Goal: Contribute content

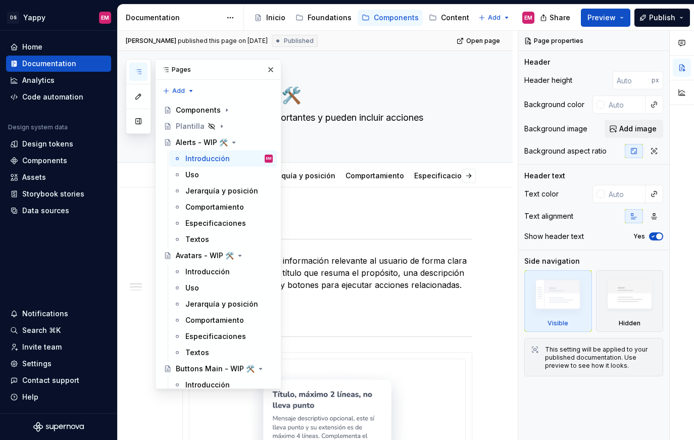
click at [135, 64] on button "button" at bounding box center [138, 72] width 18 height 18
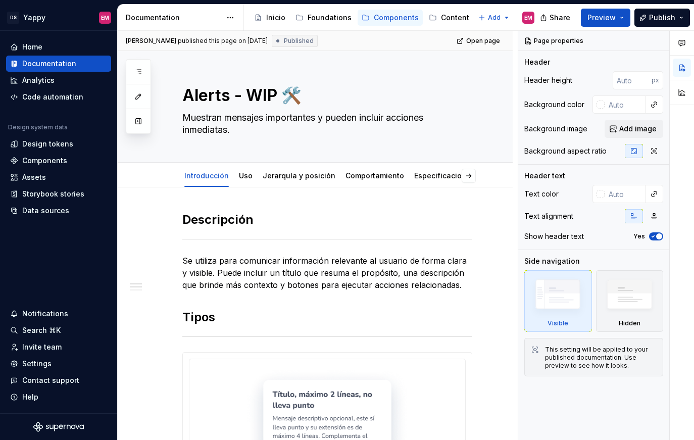
click at [239, 15] on div "Documentation" at bounding box center [181, 18] width 126 height 26
click at [234, 19] on html "DS Yappy EM Home Documentation Analytics Code automation Design system data Des…" at bounding box center [347, 220] width 694 height 440
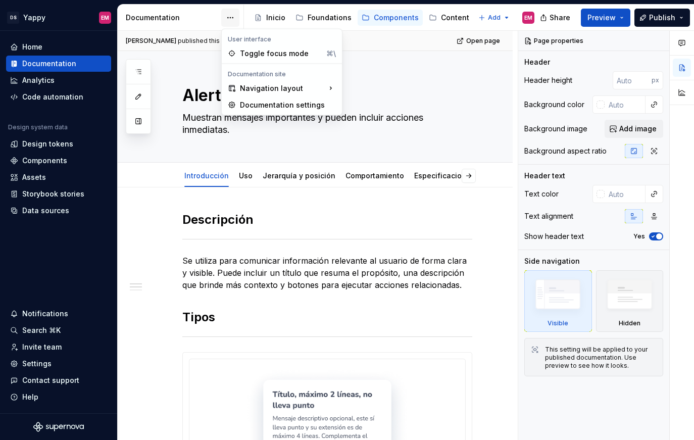
click at [234, 19] on html "DS Yappy EM Home Documentation Analytics Code automation Design system data Des…" at bounding box center [347, 220] width 694 height 440
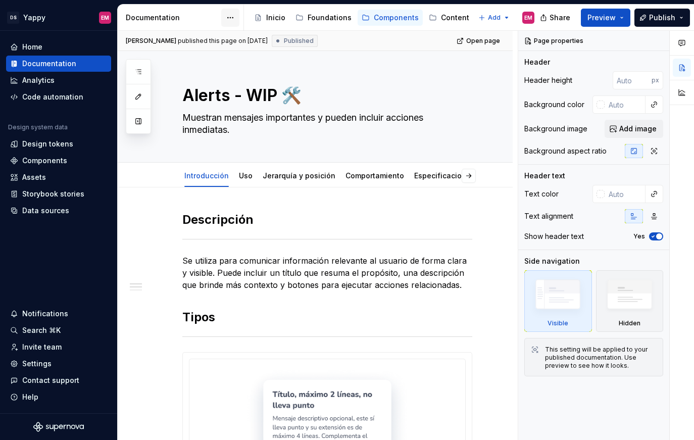
click at [232, 23] on html "DS Yappy EM Home Documentation Analytics Code automation Design system data Des…" at bounding box center [347, 220] width 694 height 440
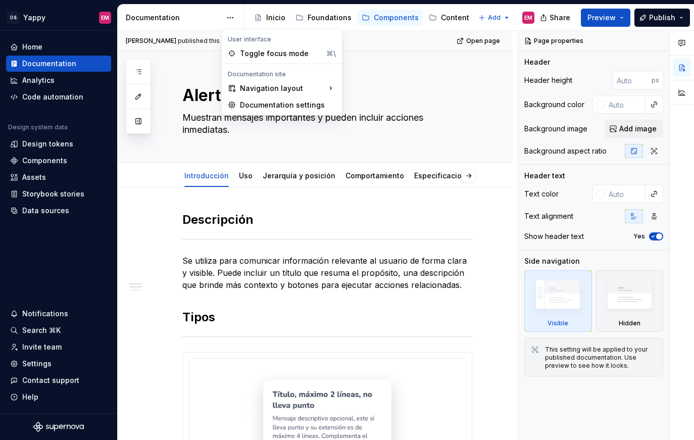
click at [230, 19] on html "DS Yappy EM Home Documentation Analytics Code automation Design system data Des…" at bounding box center [347, 220] width 694 height 440
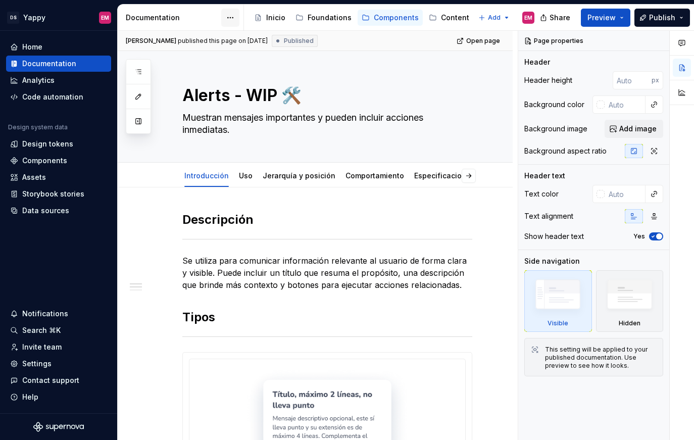
click at [228, 12] on html "DS Yappy EM Home Documentation Analytics Code automation Design system data Des…" at bounding box center [347, 220] width 694 height 440
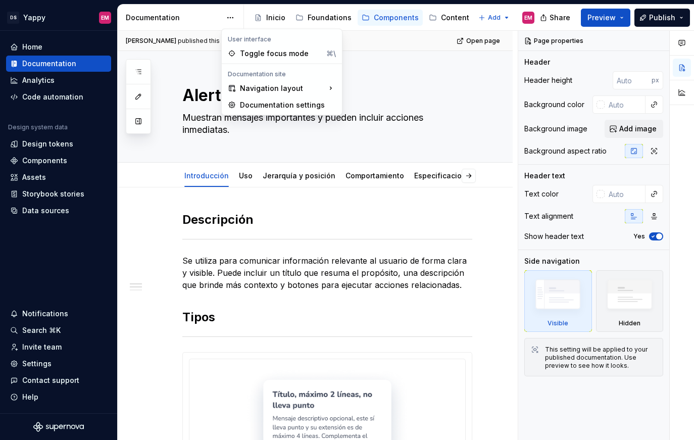
click at [225, 29] on div "User interface Toggle focus mode ⌘\ Documentation site Navigation layout Docume…" at bounding box center [281, 72] width 121 height 87
click at [226, 24] on html "DS Yappy EM Home Documentation Analytics Code automation Design system data Des…" at bounding box center [347, 220] width 694 height 440
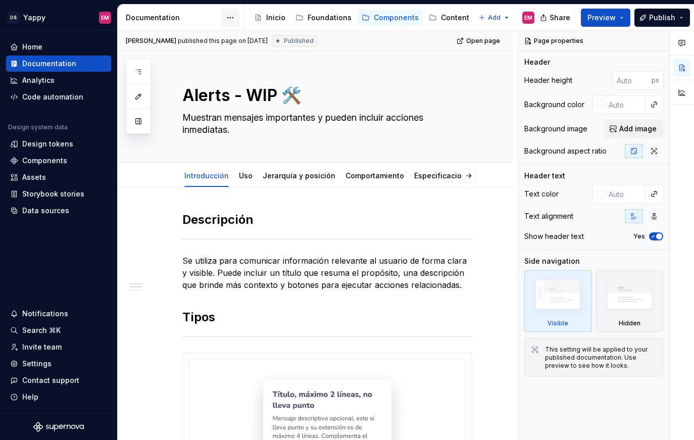
click at [226, 21] on html "DS Yappy EM Home Documentation Analytics Code automation Design system data Des…" at bounding box center [347, 220] width 694 height 440
click at [235, 21] on html "DS Yappy EM Home Documentation Analytics Code automation Design system data Des…" at bounding box center [347, 220] width 694 height 440
click at [234, 20] on html "DS Yappy EM Home Documentation Analytics Code automation Design system data Des…" at bounding box center [347, 220] width 694 height 440
click at [237, 22] on html "DS Yappy EM Home Documentation Analytics Code automation Design system data Des…" at bounding box center [347, 220] width 694 height 440
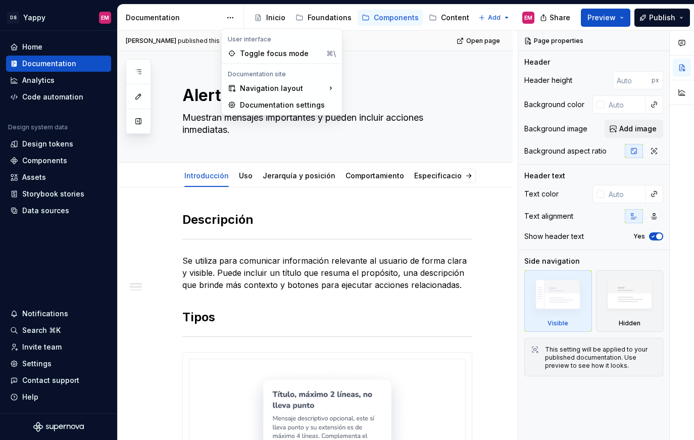
click at [231, 20] on html "DS Yappy EM Home Documentation Analytics Code automation Design system data Des…" at bounding box center [347, 220] width 694 height 440
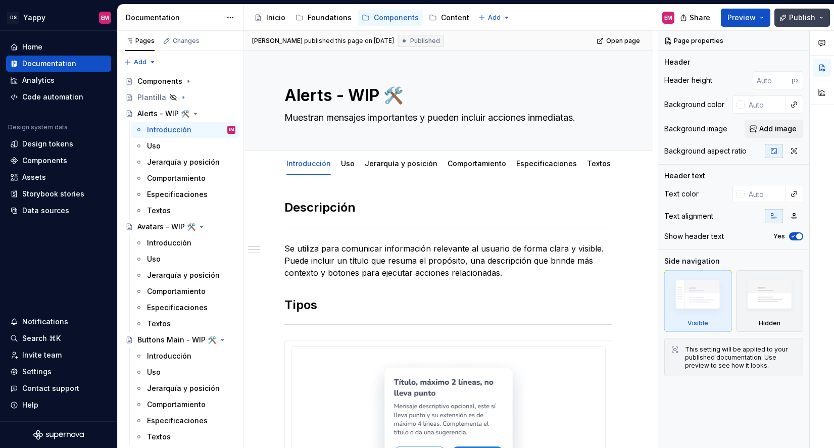
click at [693, 23] on button "Publish" at bounding box center [802, 18] width 56 height 18
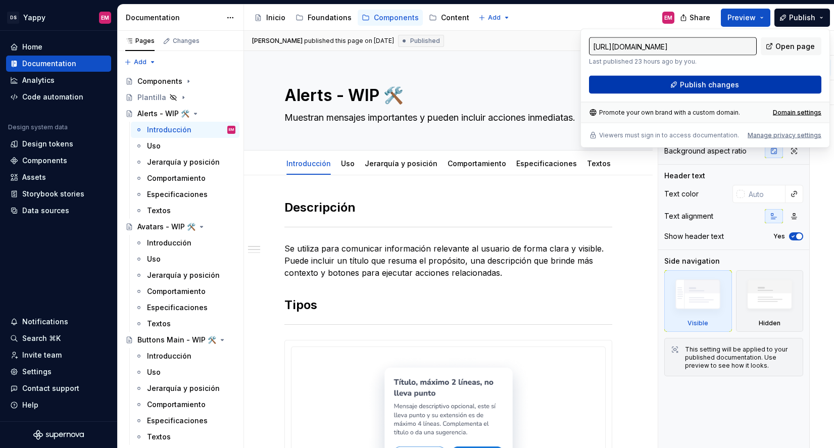
click at [693, 82] on span "Publish changes" at bounding box center [709, 85] width 59 height 10
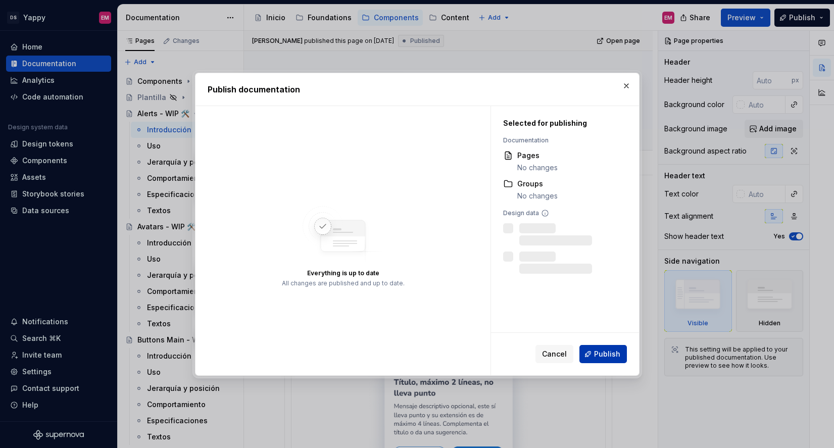
click at [605, 360] on button "Publish" at bounding box center [602, 354] width 47 height 18
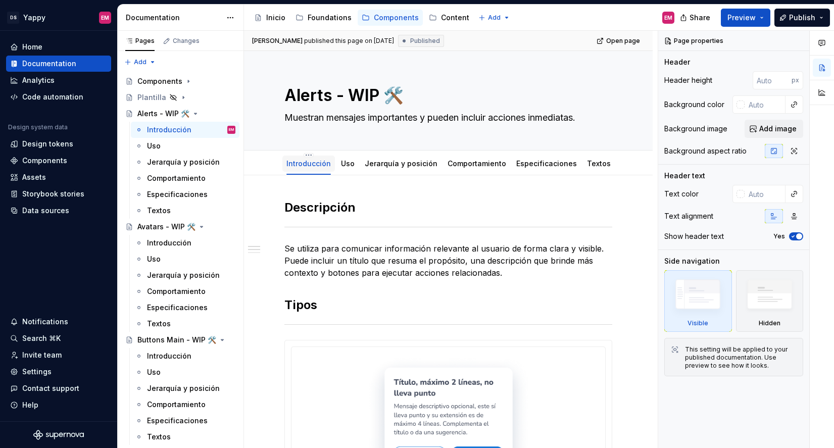
type textarea "*"
